Goal: Find specific page/section

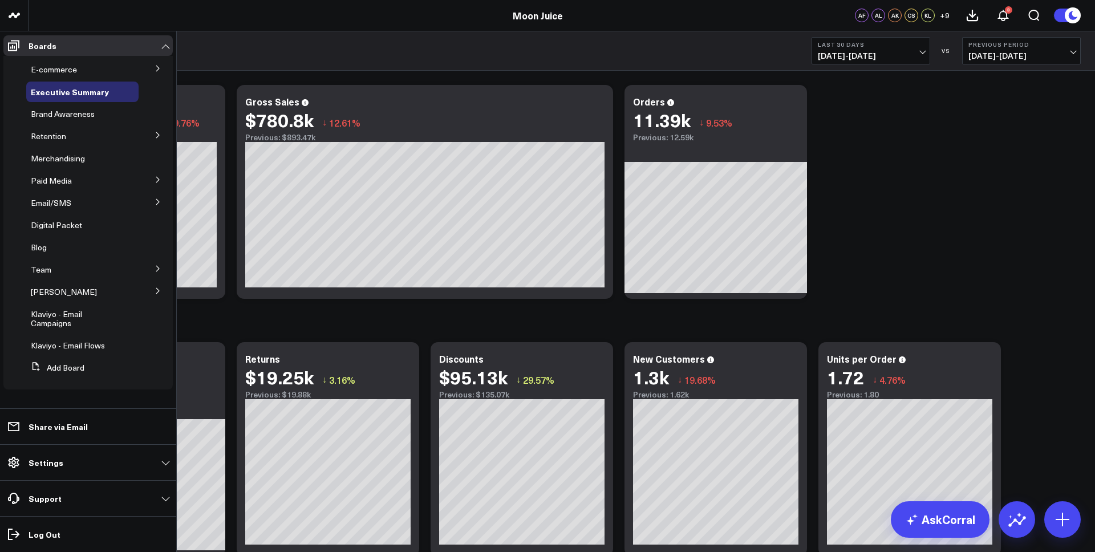
click at [148, 203] on button at bounding box center [158, 201] width 30 height 17
click at [54, 201] on span "Email/SMS" at bounding box center [51, 202] width 40 height 11
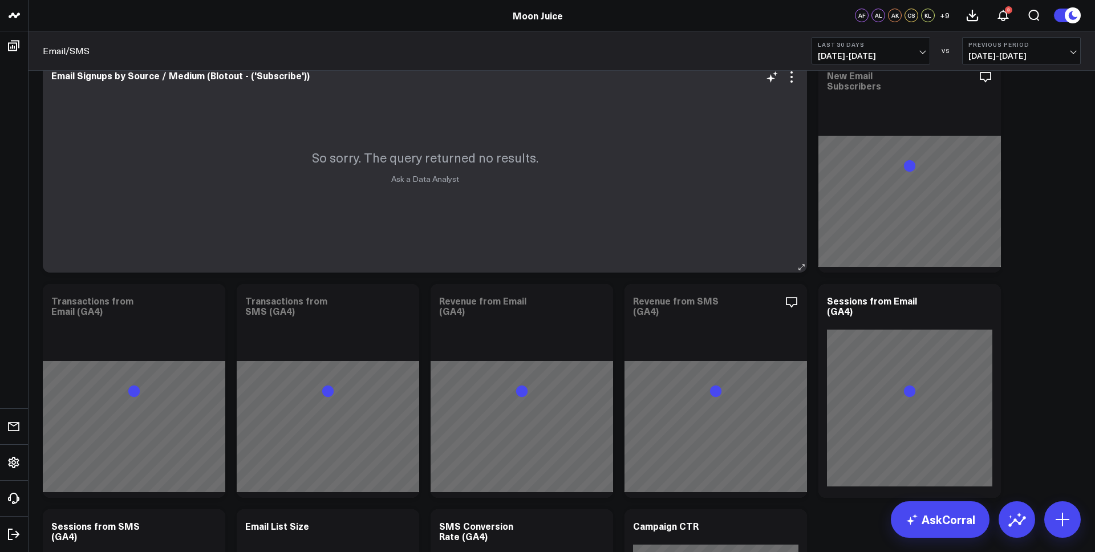
scroll to position [528, 0]
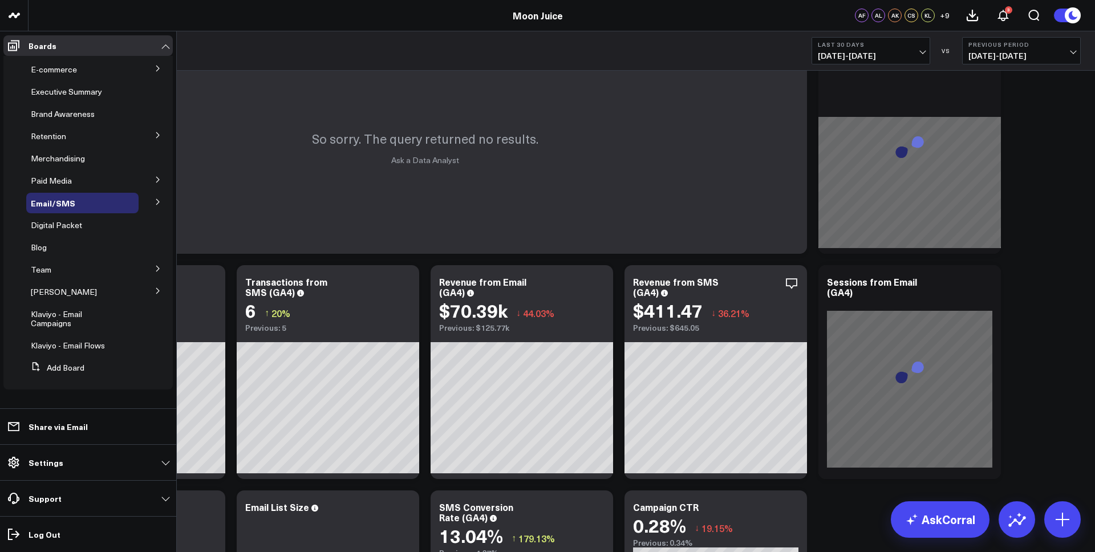
click at [156, 205] on icon at bounding box center [158, 201] width 7 height 7
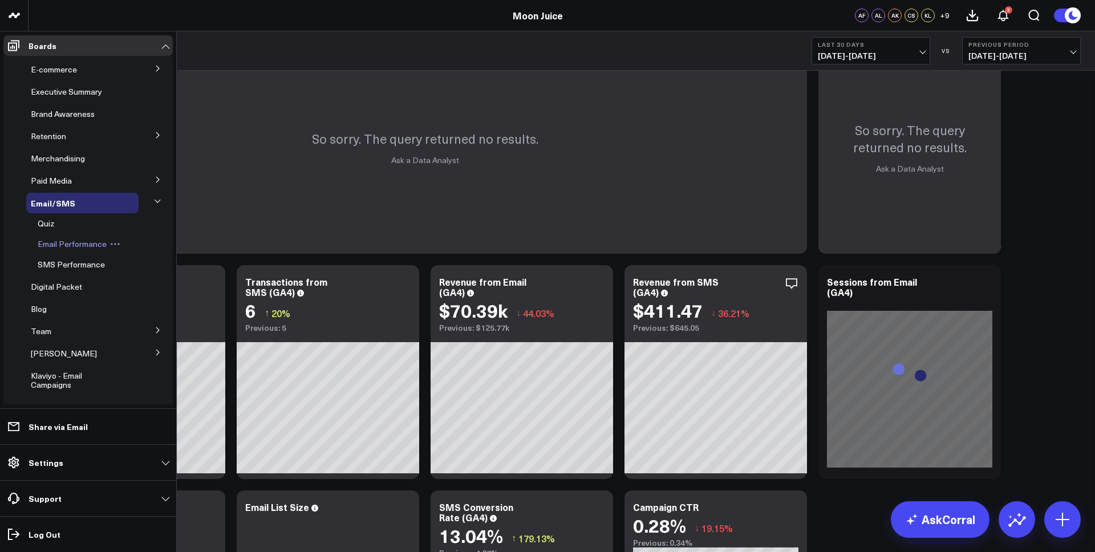
click at [70, 243] on span "Email Performance" at bounding box center [72, 243] width 69 height 11
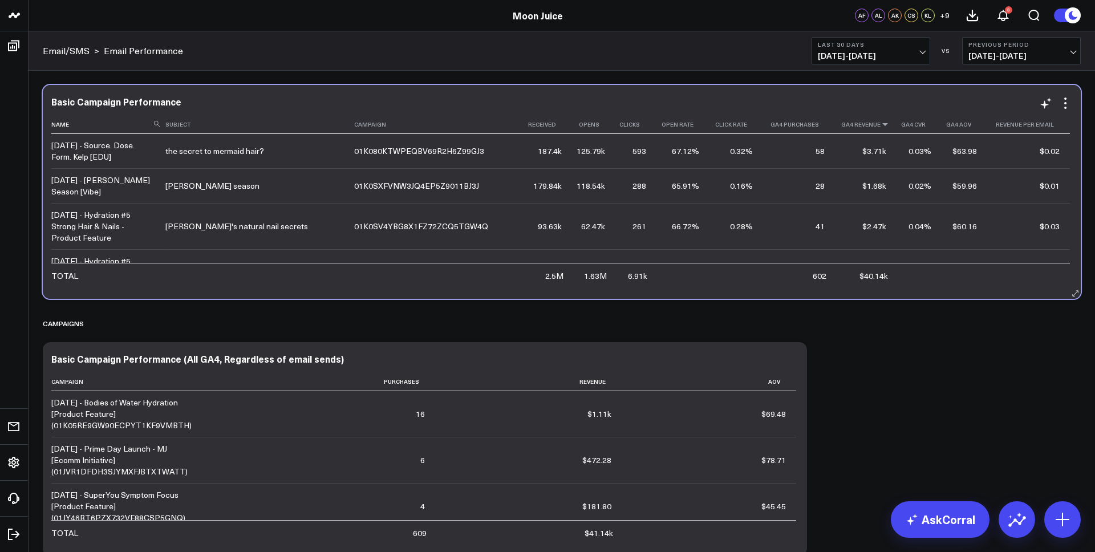
click at [881, 127] on icon at bounding box center [885, 124] width 9 height 7
